Goal: Task Accomplishment & Management: Manage account settings

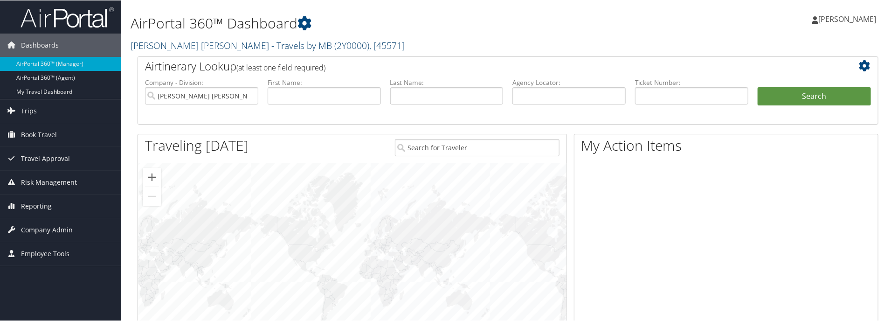
click at [369, 44] on span ", [ 45571 ]" at bounding box center [386, 45] width 35 height 13
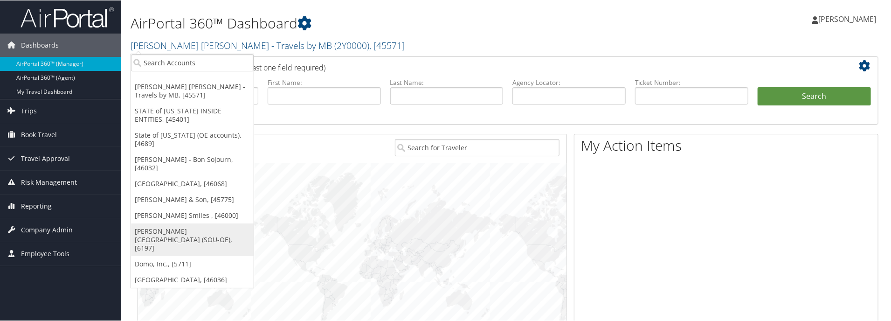
click at [215, 223] on link "[PERSON_NAME][GEOGRAPHIC_DATA] (SOU-OE), [6197]" at bounding box center [192, 239] width 123 height 33
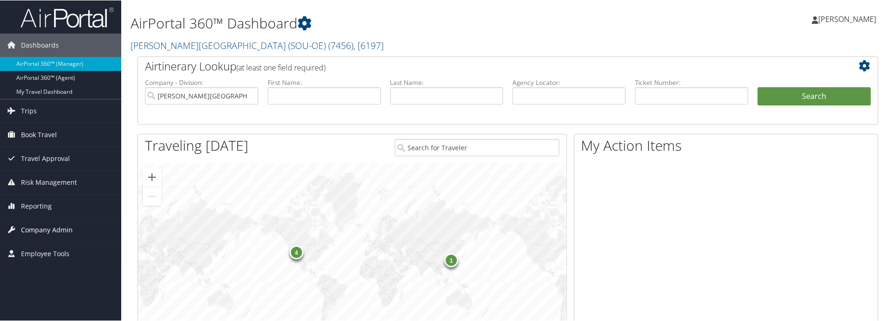
click at [85, 223] on link "Company Admin" at bounding box center [60, 229] width 121 height 23
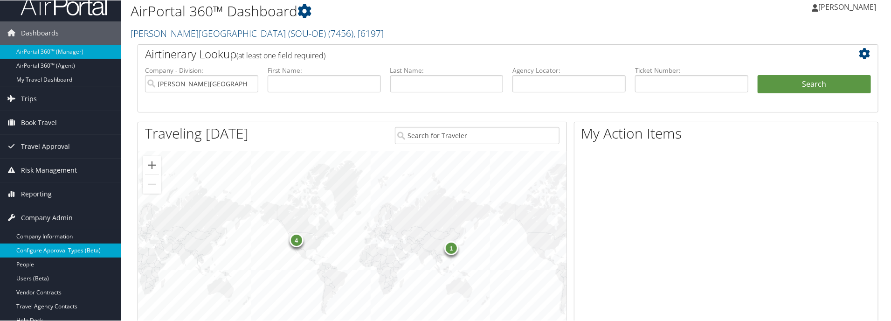
scroll to position [187, 0]
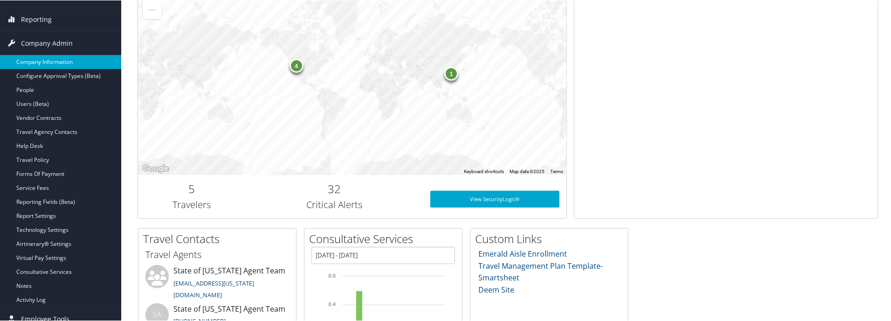
click at [53, 66] on link "Company Information" at bounding box center [60, 62] width 121 height 14
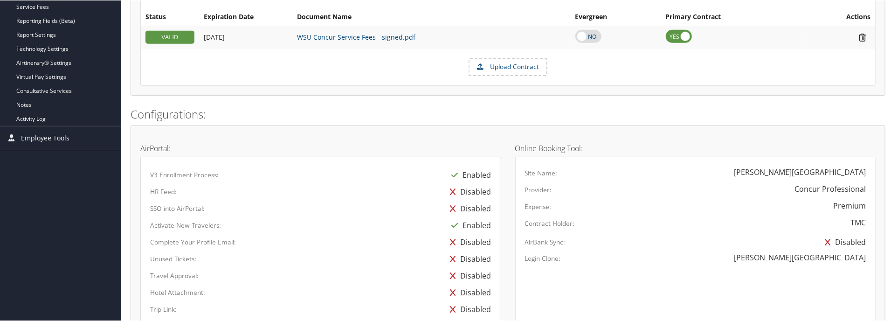
scroll to position [233, 0]
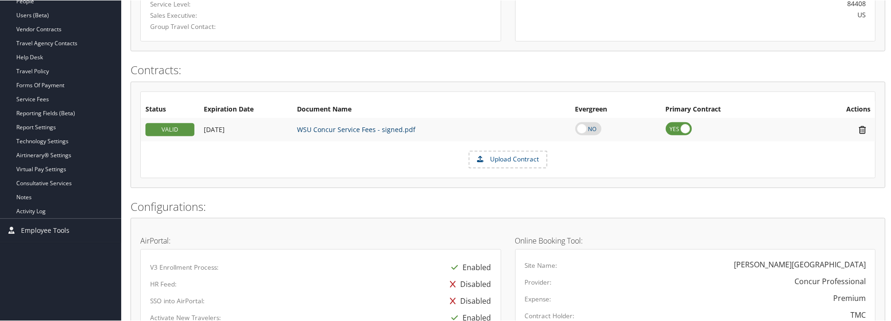
click at [373, 129] on link "WSU Concur Service Fees - signed.pdf" at bounding box center [356, 129] width 118 height 9
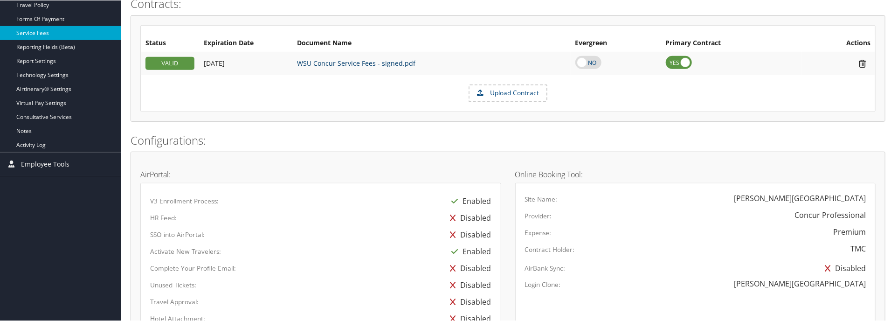
scroll to position [288, 0]
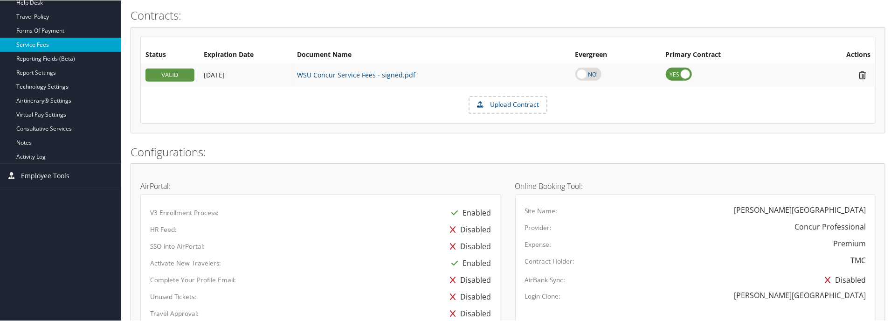
click at [47, 45] on link "Service Fees" at bounding box center [60, 44] width 121 height 14
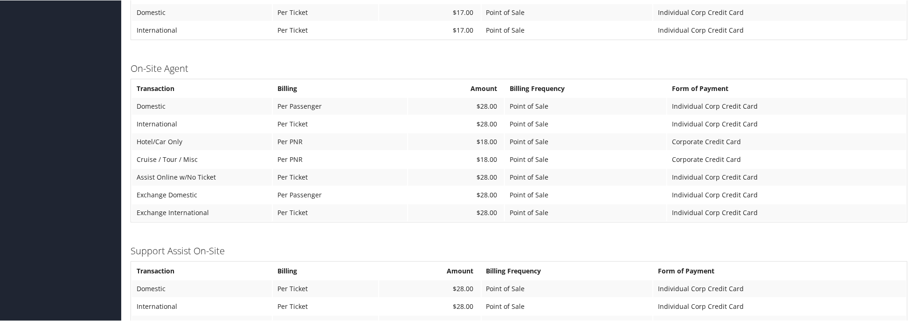
scroll to position [696, 0]
